Goal: Register for event/course

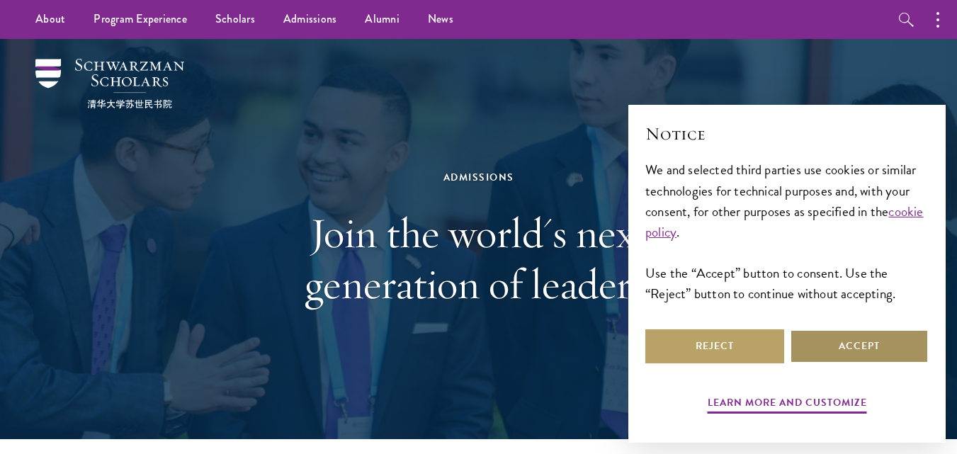
click at [852, 338] on button "Accept" at bounding box center [858, 346] width 139 height 34
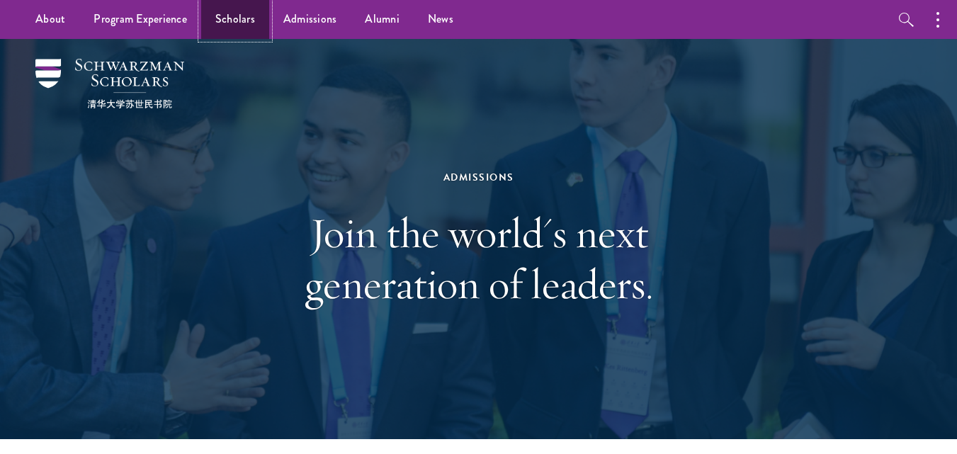
click at [257, 26] on link "Scholars" at bounding box center [235, 19] width 68 height 39
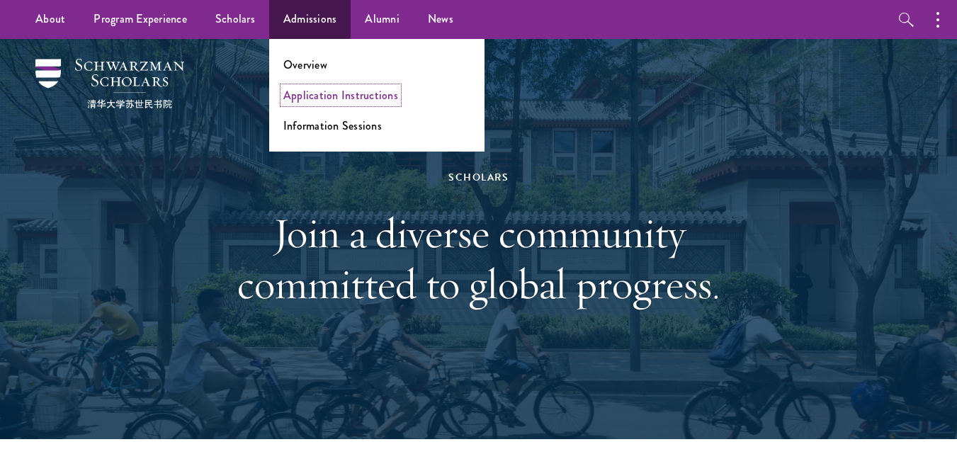
click at [310, 91] on link "Application Instructions" at bounding box center [340, 95] width 115 height 16
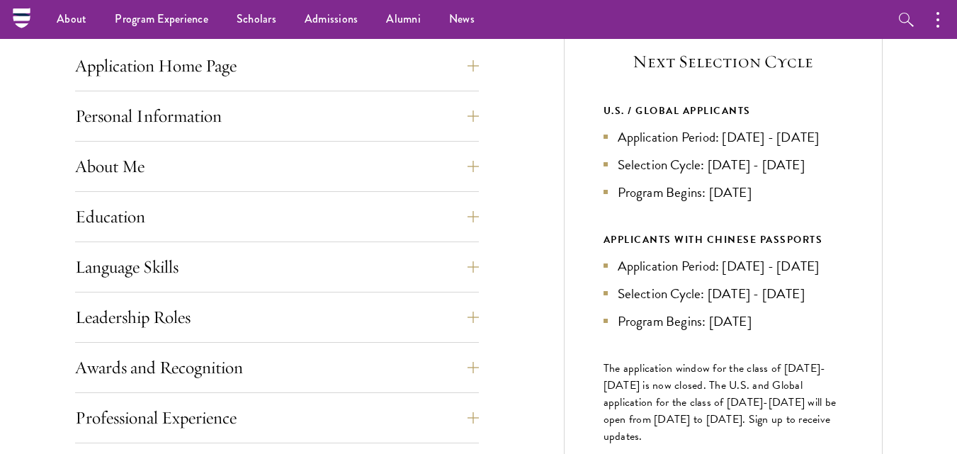
scroll to position [538, 0]
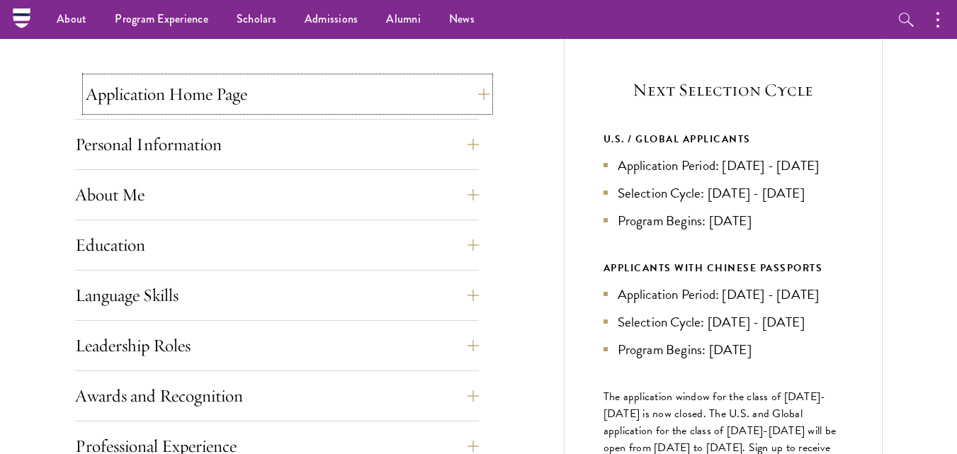
click at [309, 93] on button "Application Home Page" at bounding box center [288, 94] width 404 height 34
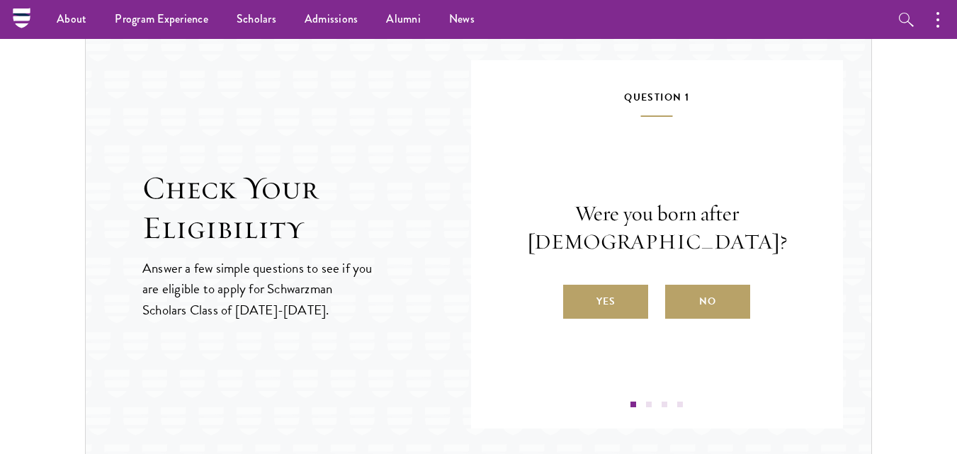
scroll to position [2096, 0]
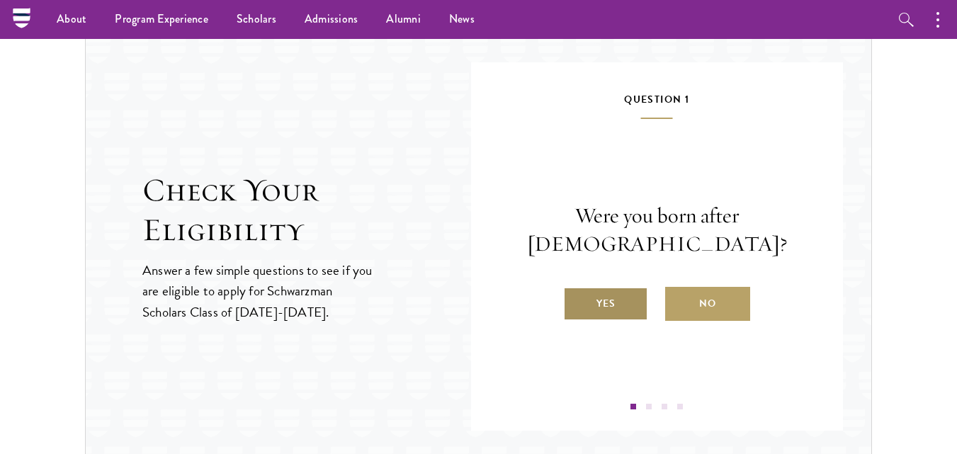
click at [575, 306] on label "Yes" at bounding box center [605, 304] width 85 height 34
click at [575, 301] on input "Yes" at bounding box center [569, 294] width 13 height 13
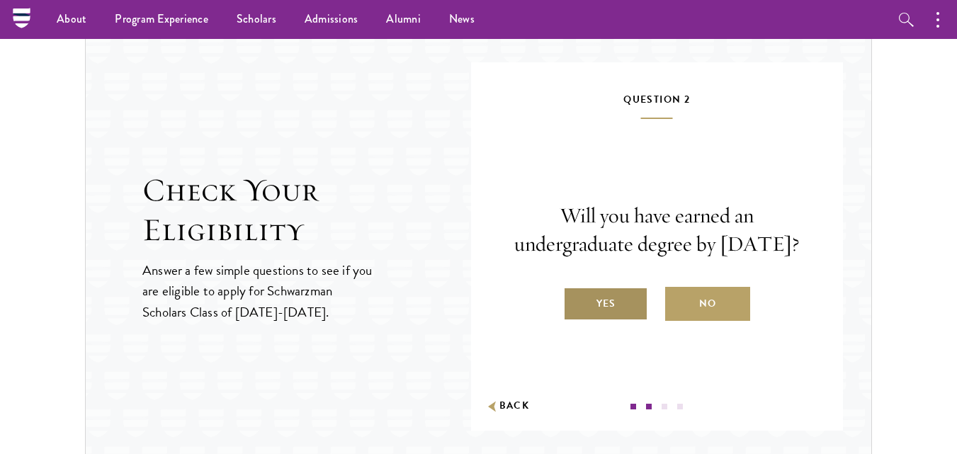
click at [583, 309] on label "Yes" at bounding box center [605, 304] width 85 height 34
click at [576, 301] on input "Yes" at bounding box center [569, 294] width 13 height 13
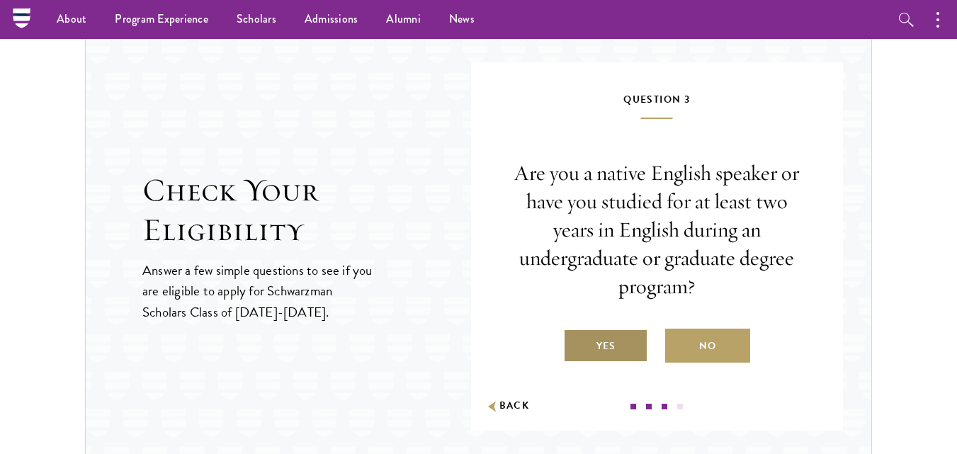
click at [591, 335] on label "Yes" at bounding box center [605, 346] width 85 height 34
click at [576, 335] on input "Yes" at bounding box center [569, 337] width 13 height 13
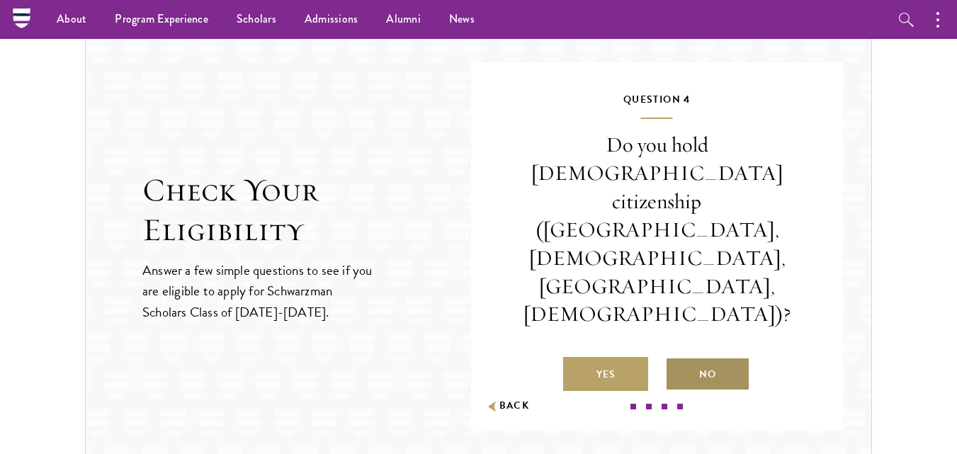
click at [675, 357] on label "No" at bounding box center [707, 374] width 85 height 34
click at [675, 359] on input "No" at bounding box center [671, 365] width 13 height 13
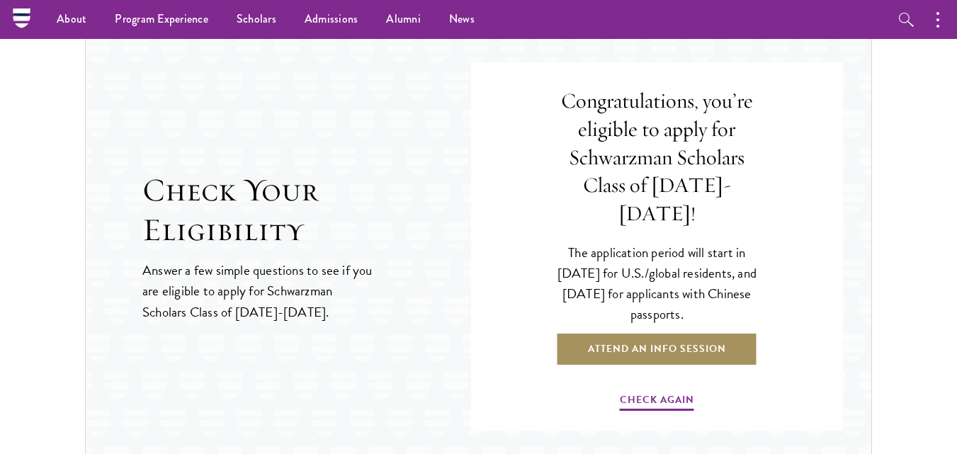
click at [666, 332] on link "Attend an Info Session" at bounding box center [657, 349] width 202 height 34
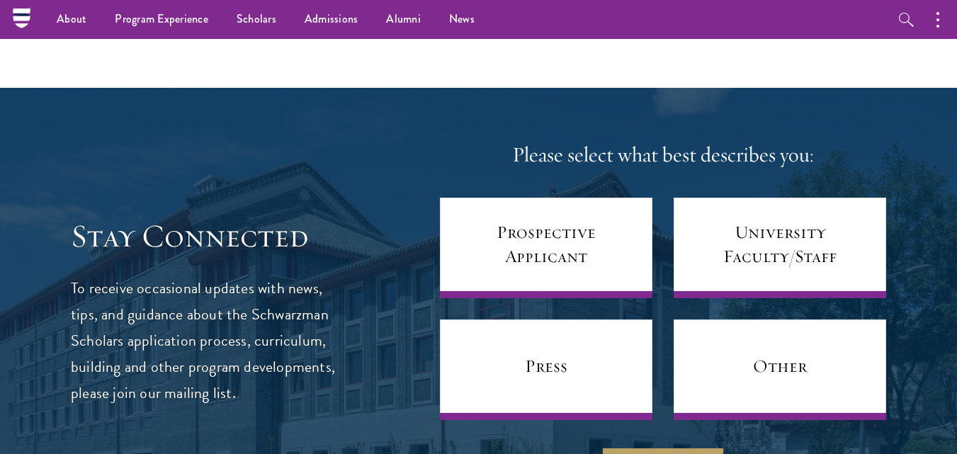
scroll to position [5438, 0]
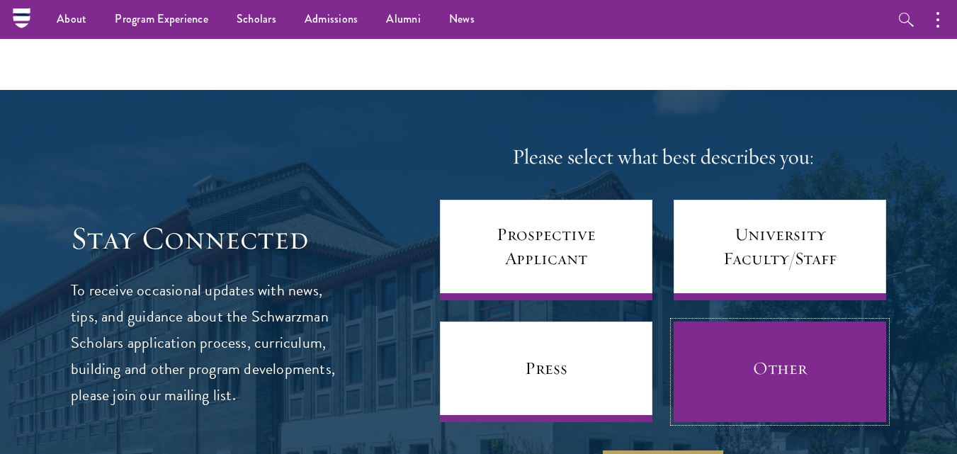
click at [736, 321] on link "Other" at bounding box center [779, 371] width 212 height 101
click at [709, 327] on link "Other" at bounding box center [779, 371] width 212 height 101
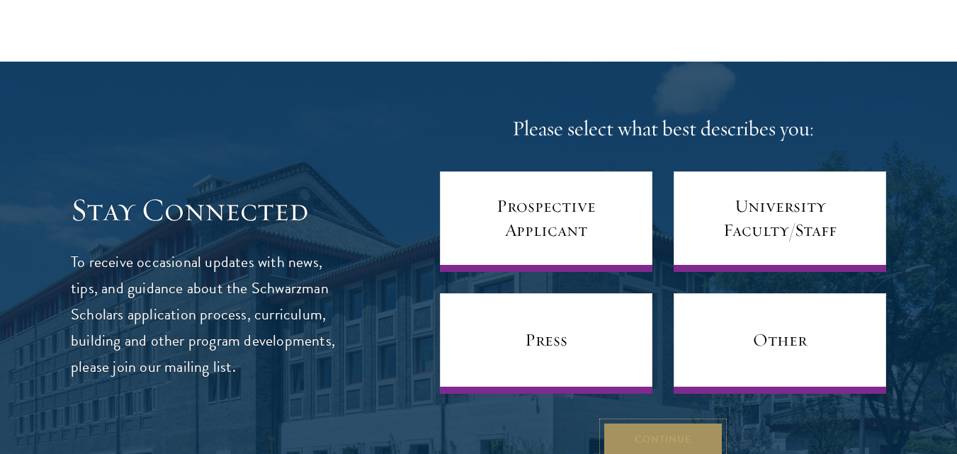
click at [634, 422] on button "Continue" at bounding box center [663, 439] width 120 height 34
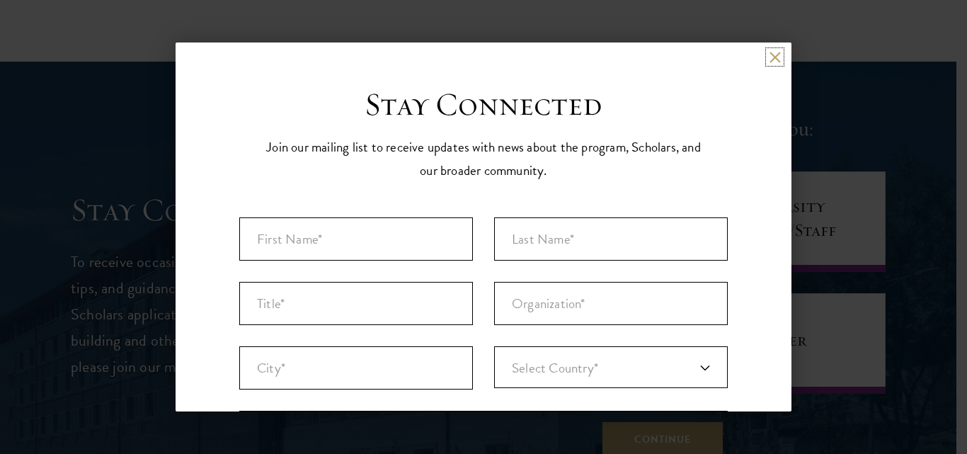
click at [770, 59] on button at bounding box center [775, 57] width 12 height 12
